Goal: Find specific page/section: Find specific page/section

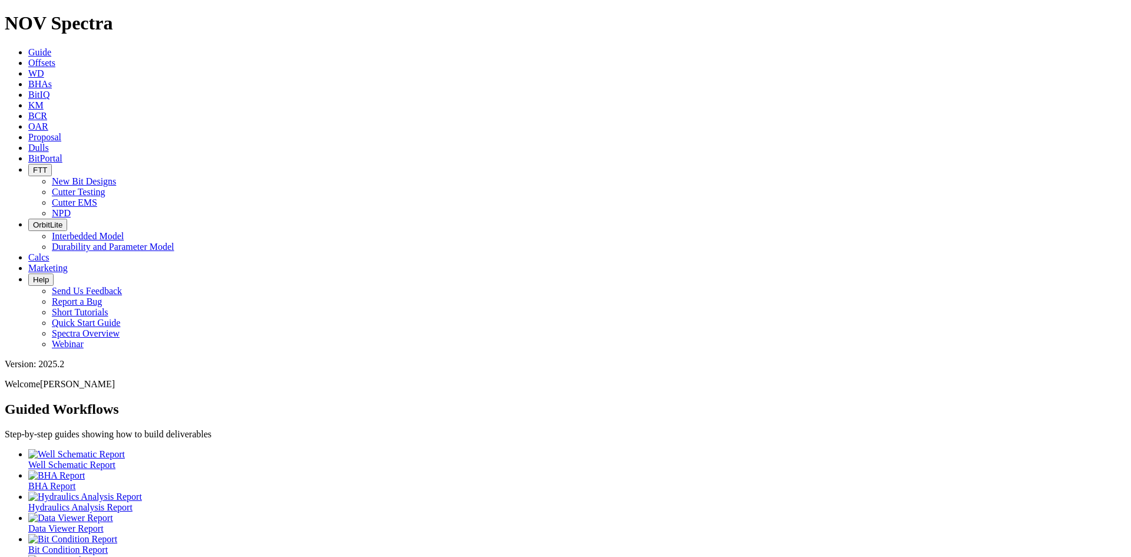
click at [52, 164] on button "FTT" at bounding box center [40, 170] width 24 height 12
click at [97, 197] on link "Cutter EMS" at bounding box center [74, 202] width 45 height 10
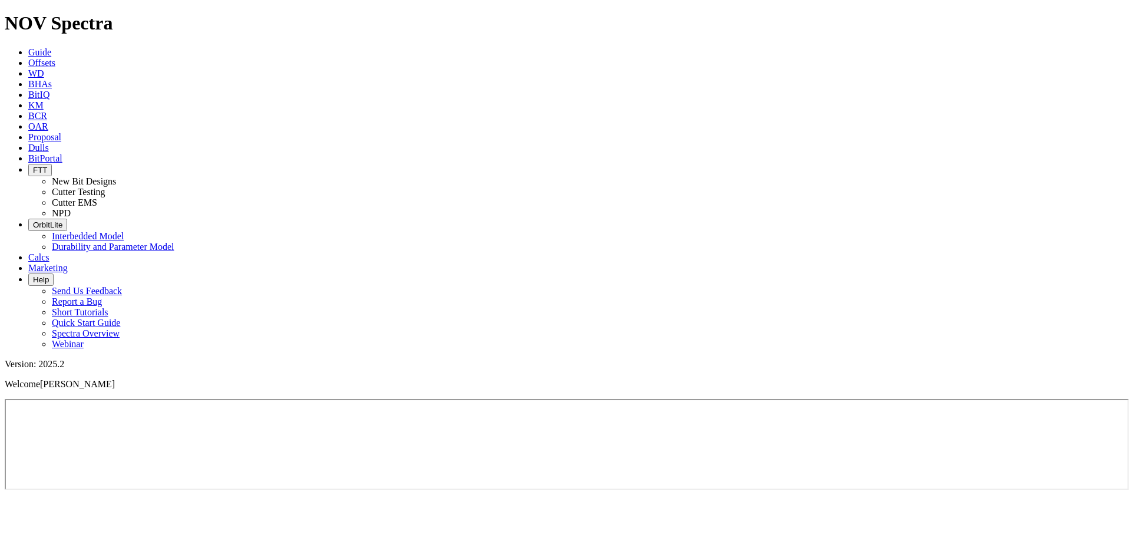
click at [47, 166] on span "FTT" at bounding box center [40, 170] width 14 height 9
click at [52, 164] on button "FTT" at bounding box center [40, 170] width 24 height 12
